Goal: Task Accomplishment & Management: Manage account settings

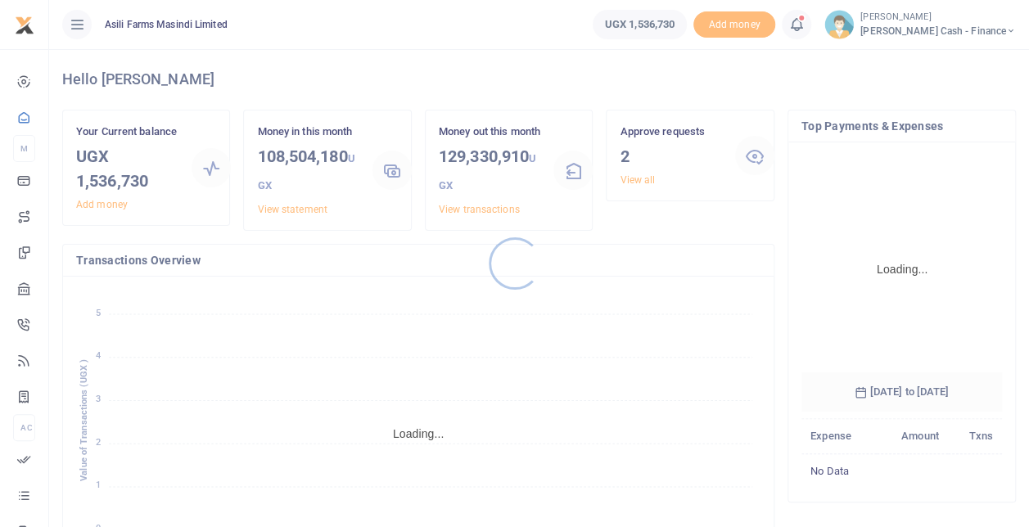
scroll to position [229, 188]
click at [627, 183] on div at bounding box center [514, 263] width 1029 height 527
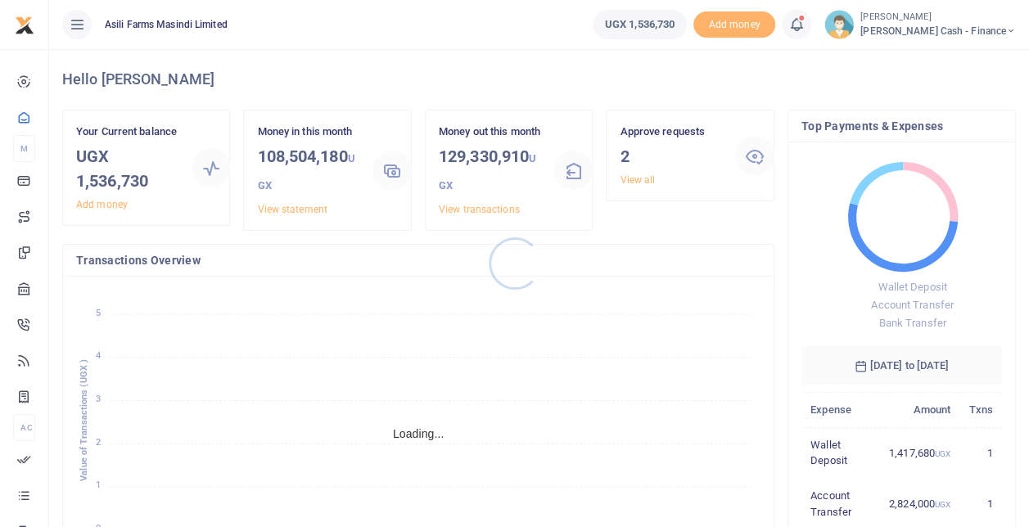
scroll to position [13, 13]
click at [628, 180] on div at bounding box center [514, 263] width 1029 height 527
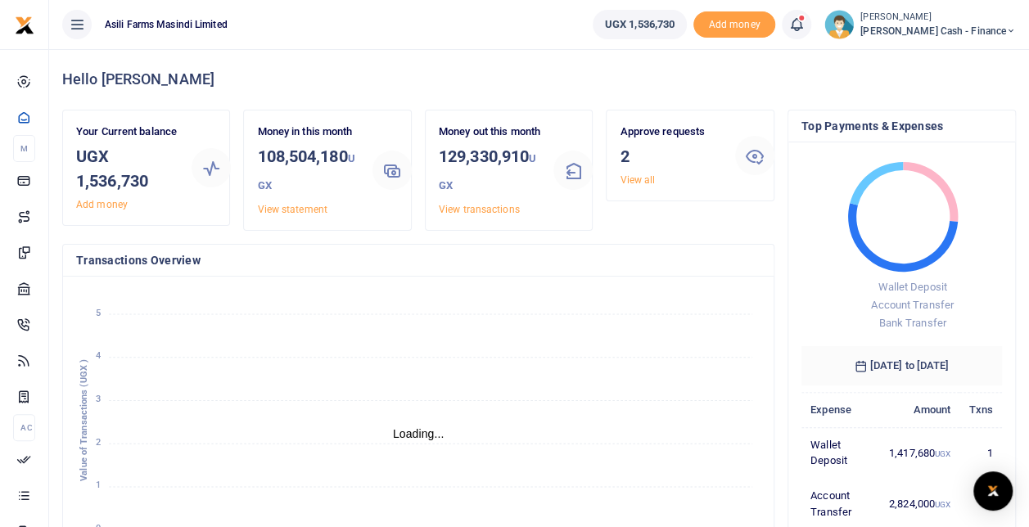
click at [628, 180] on link "View all" at bounding box center [637, 179] width 35 height 11
click at [650, 180] on link "View all" at bounding box center [637, 179] width 35 height 11
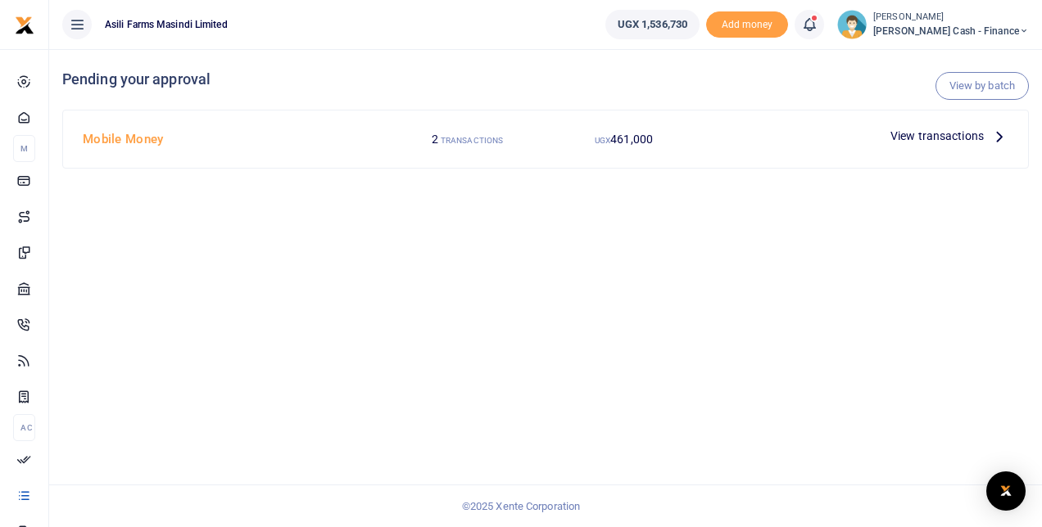
click at [903, 139] on span "View transactions" at bounding box center [936, 136] width 93 height 18
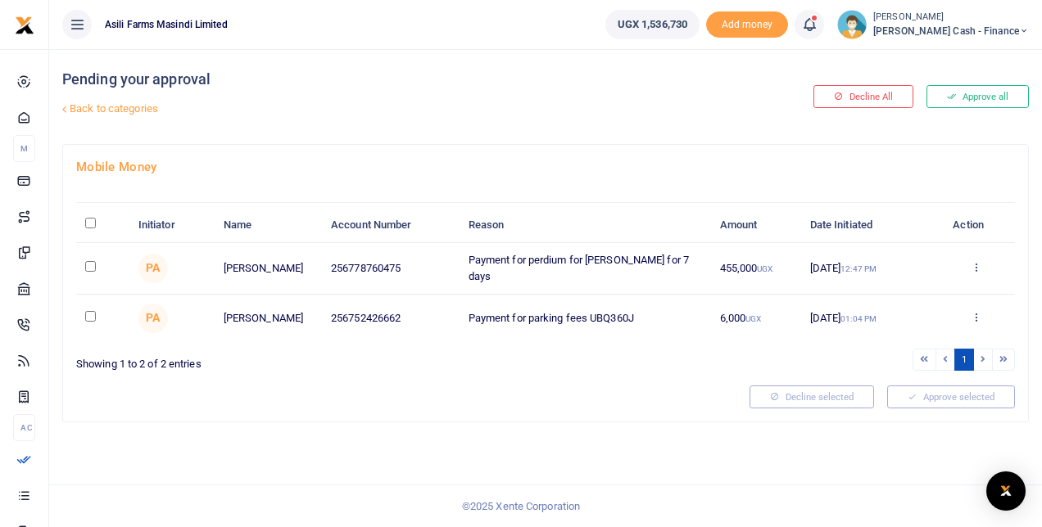
click at [97, 265] on td at bounding box center [102, 268] width 53 height 51
click at [90, 261] on input "checkbox" at bounding box center [90, 266] width 11 height 11
checkbox input "true"
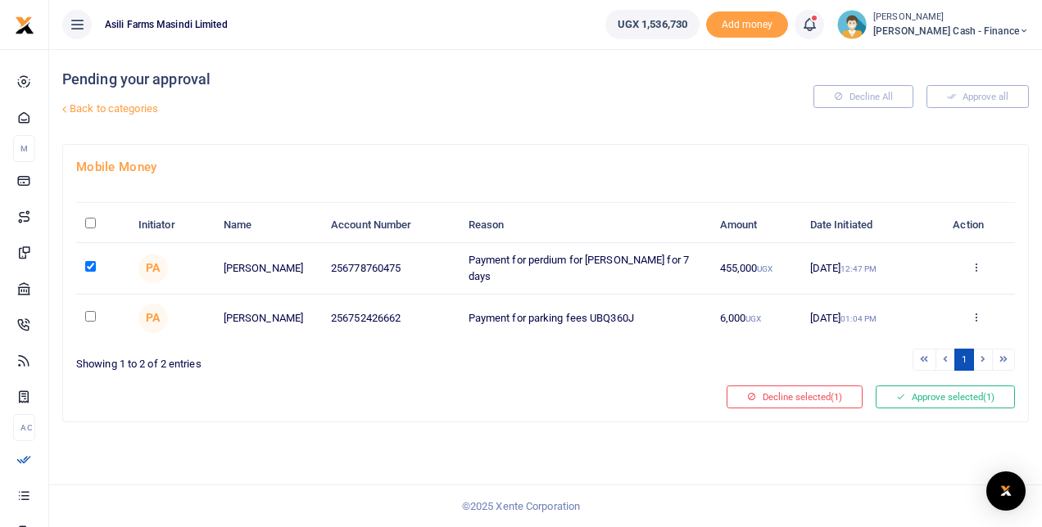
click at [93, 313] on input "checkbox" at bounding box center [90, 316] width 11 height 11
checkbox input "true"
click at [812, 388] on button "Decline selected (2)" at bounding box center [794, 397] width 136 height 23
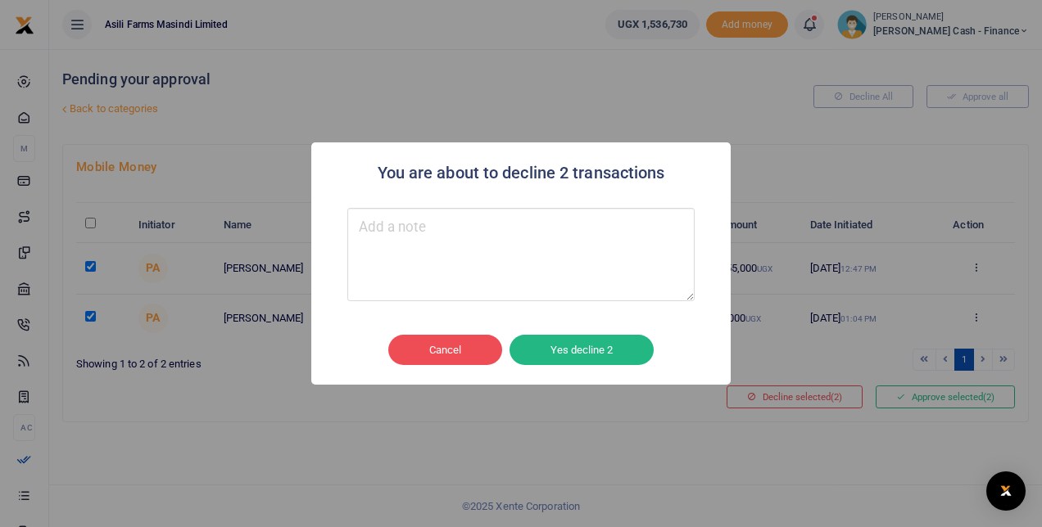
click at [615, 246] on textarea "Type your message here" at bounding box center [520, 254] width 347 height 93
type textarea "xxxxx"
click at [573, 347] on button "Yes decline 2" at bounding box center [581, 350] width 144 height 31
